Goal: Task Accomplishment & Management: Manage account settings

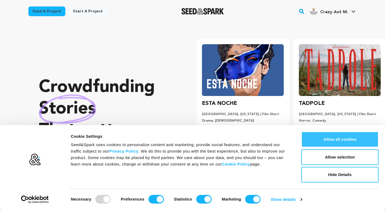
click at [342, 140] on button "Allow all cookies" at bounding box center [339, 140] width 77 height 16
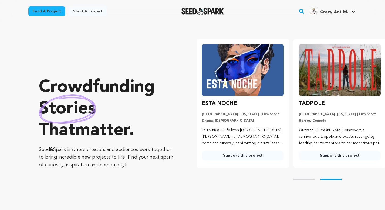
scroll to position [0, 101]
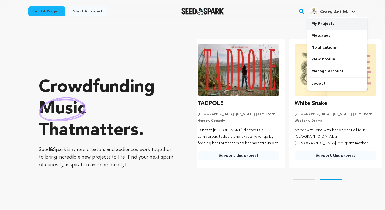
click at [329, 25] on link "My Projects" at bounding box center [337, 24] width 61 height 12
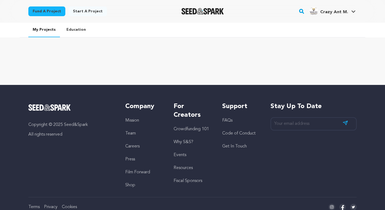
click at [77, 31] on link "Education" at bounding box center [76, 30] width 28 height 14
click at [47, 30] on link "My Projects" at bounding box center [44, 30] width 32 height 15
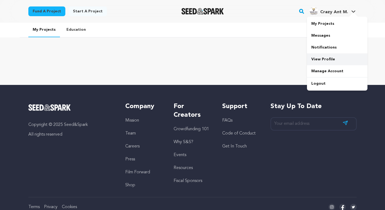
click at [324, 59] on link "View Profile" at bounding box center [337, 59] width 61 height 12
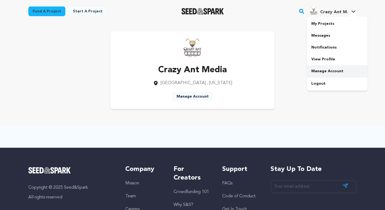
click at [320, 72] on link "Manage Account" at bounding box center [337, 71] width 61 height 12
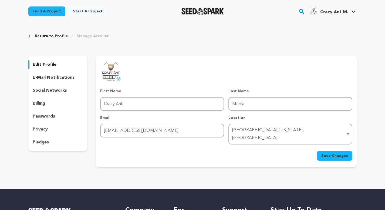
click at [55, 91] on p "social networks" at bounding box center [50, 91] width 34 height 6
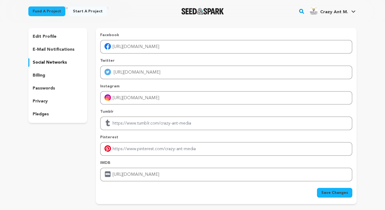
scroll to position [16, 0]
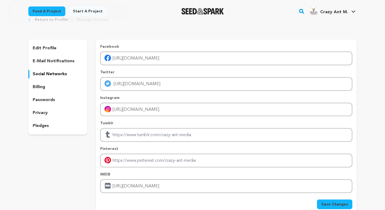
click at [39, 87] on p "billing" at bounding box center [39, 87] width 12 height 6
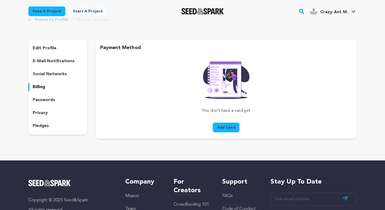
click at [41, 101] on p "passwords" at bounding box center [44, 100] width 22 height 6
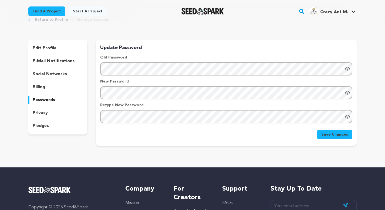
click at [40, 126] on p "pledges" at bounding box center [41, 126] width 16 height 6
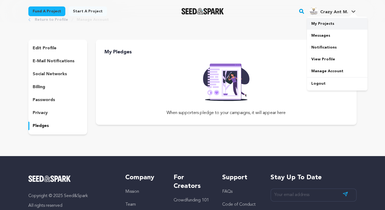
click at [324, 24] on link "My Projects" at bounding box center [337, 24] width 61 height 12
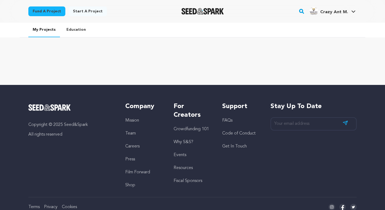
click at [188, 129] on link "Crowdfunding 101" at bounding box center [191, 129] width 35 height 4
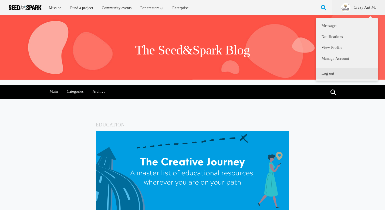
click at [332, 74] on link "Log out" at bounding box center [347, 73] width 62 height 11
